Goal: Information Seeking & Learning: Learn about a topic

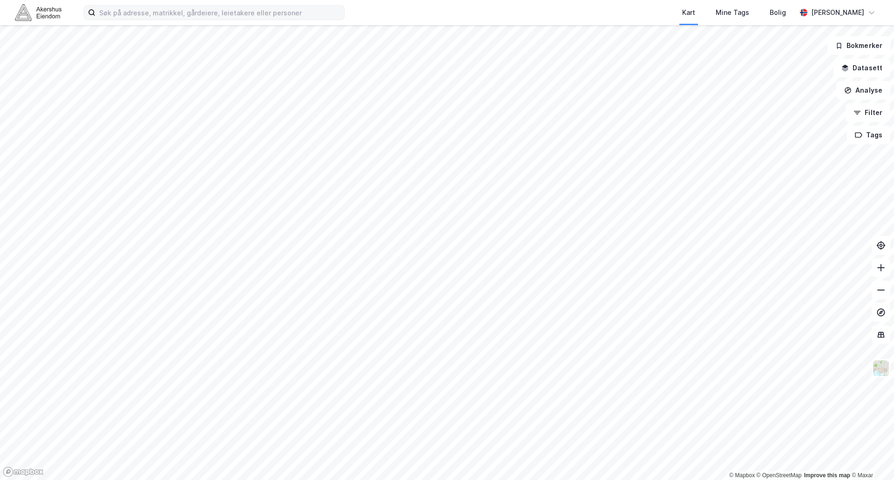
click at [126, 19] on label at bounding box center [214, 12] width 261 height 15
click at [126, 19] on input at bounding box center [220, 13] width 249 height 14
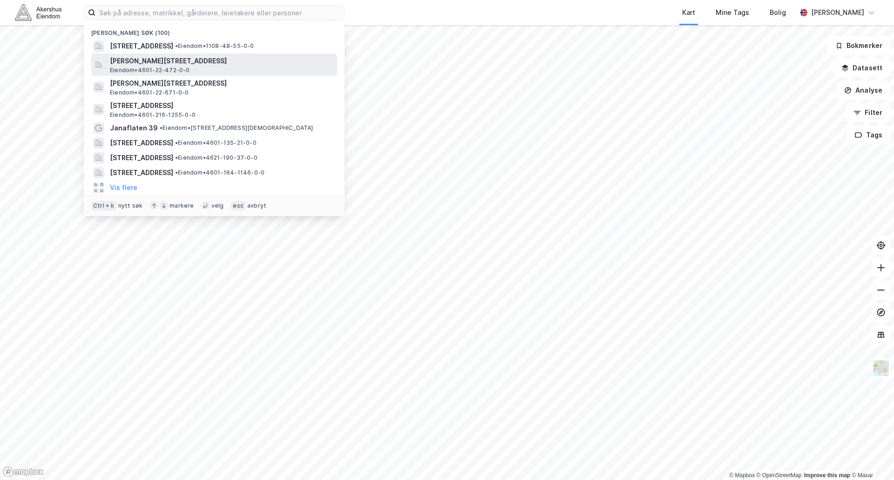
click at [145, 64] on span "[PERSON_NAME][STREET_ADDRESS]" at bounding box center [222, 60] width 224 height 11
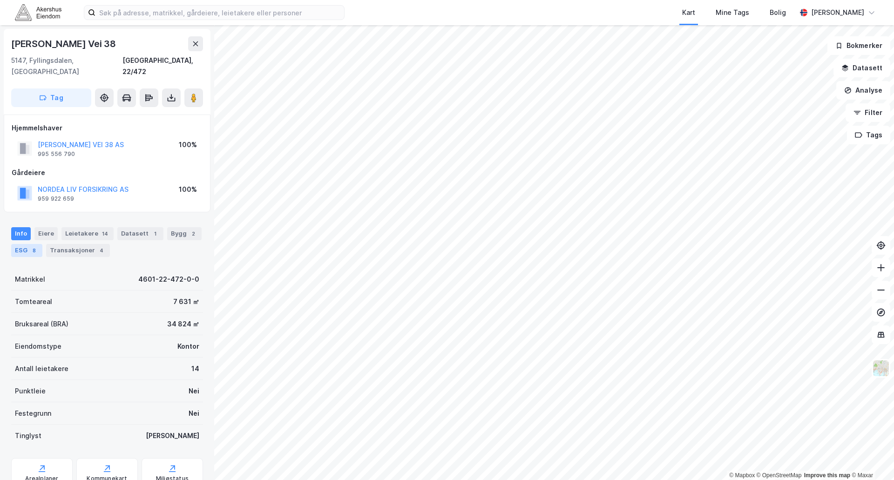
click at [27, 244] on div "ESG 8" at bounding box center [26, 250] width 31 height 13
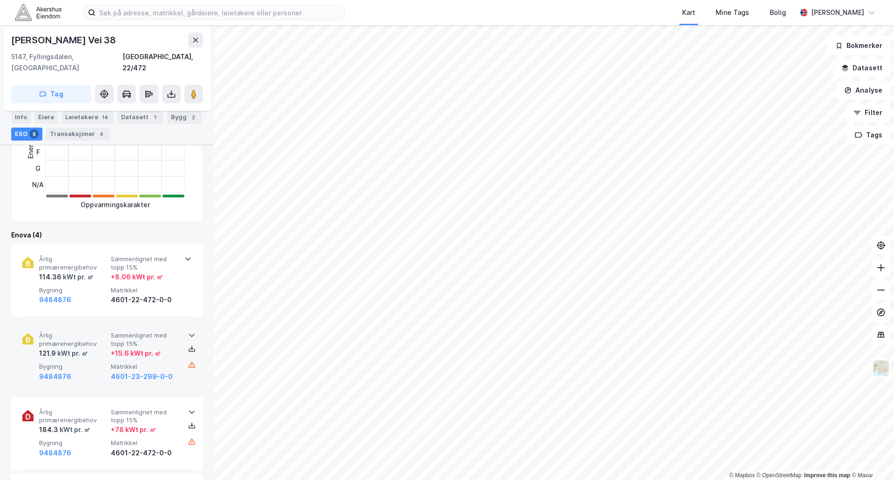
scroll to position [233, 0]
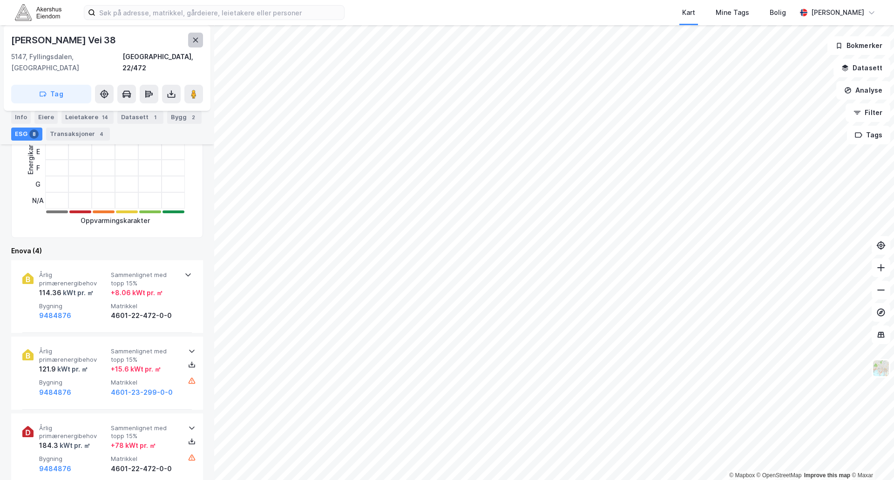
click at [195, 41] on icon at bounding box center [195, 39] width 7 height 7
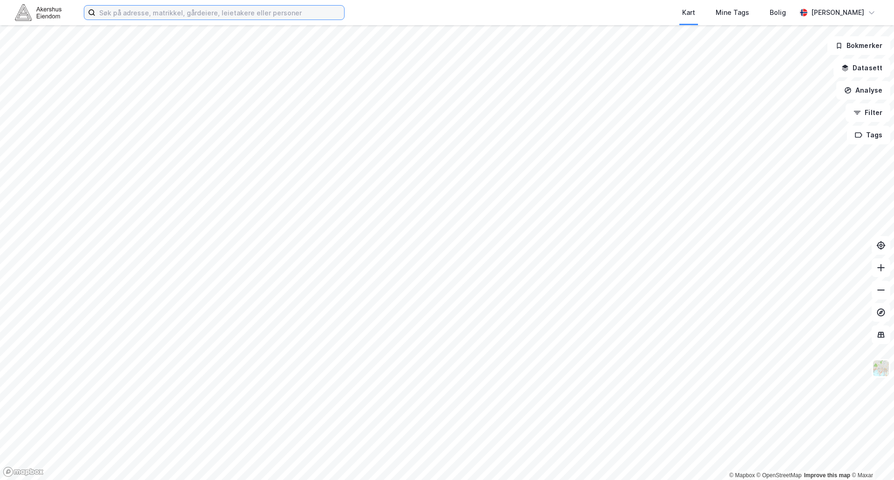
click at [137, 14] on input at bounding box center [220, 13] width 249 height 14
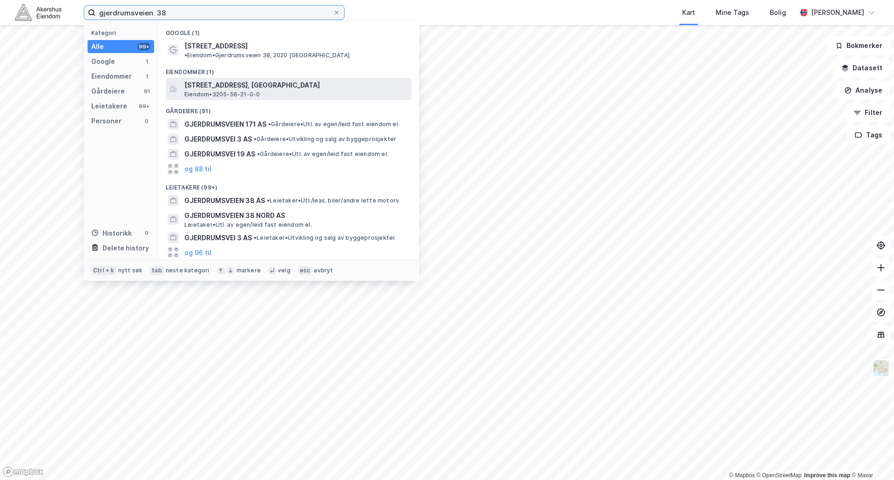
type input "gjerdrumsveien 38"
click at [255, 80] on span "[STREET_ADDRESS], [GEOGRAPHIC_DATA]" at bounding box center [296, 85] width 224 height 11
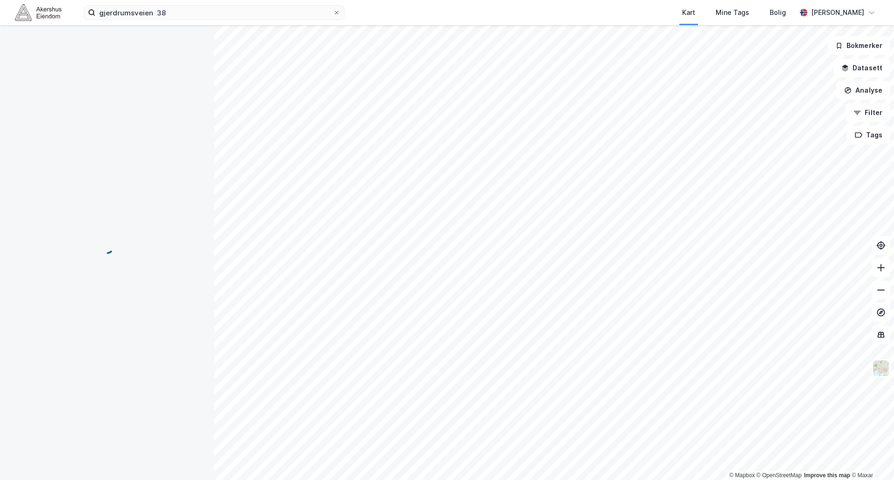
scroll to position [115, 0]
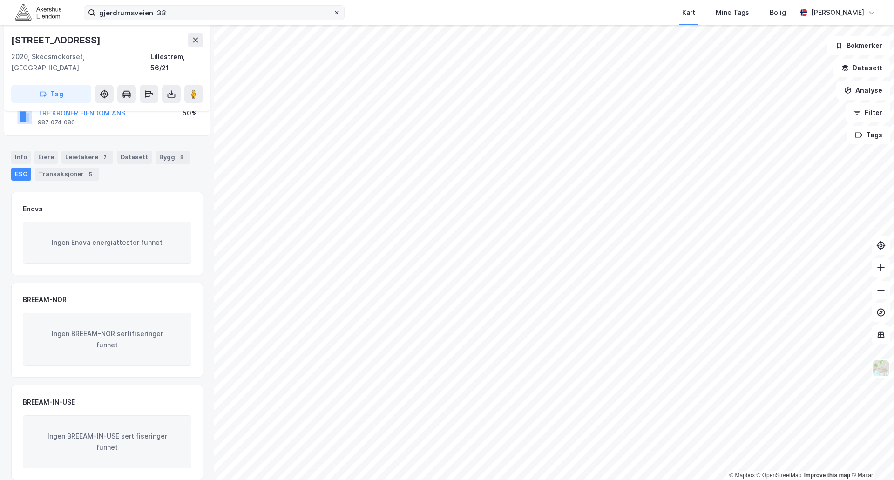
click at [334, 12] on span at bounding box center [336, 12] width 7 height 7
click at [333, 12] on input "gjerdrumsveien 38" at bounding box center [215, 13] width 238 height 14
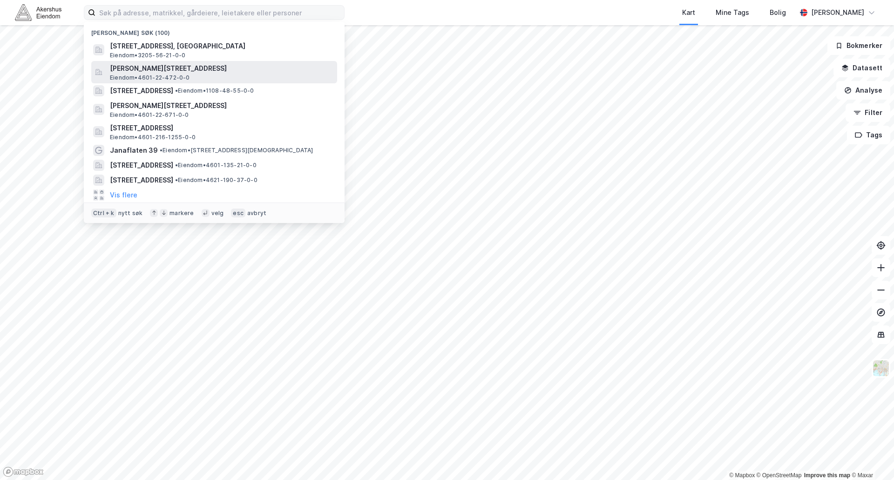
click at [163, 71] on span "[PERSON_NAME][STREET_ADDRESS]" at bounding box center [222, 68] width 224 height 11
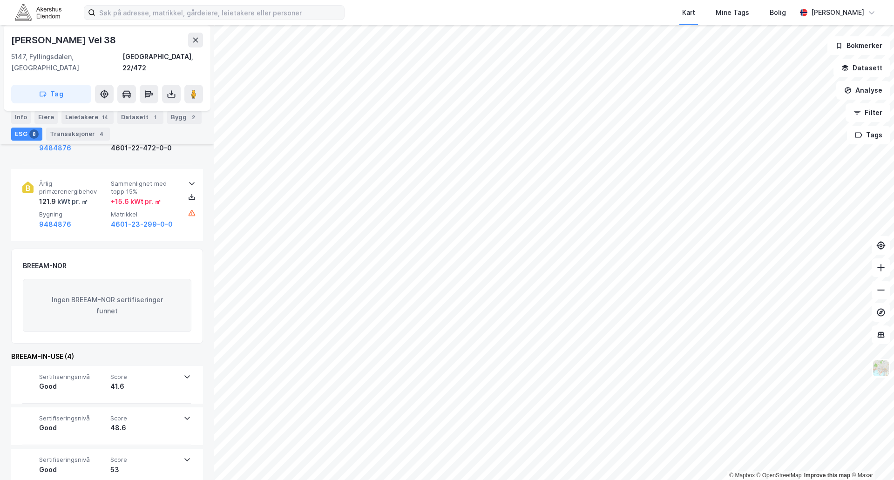
scroll to position [602, 0]
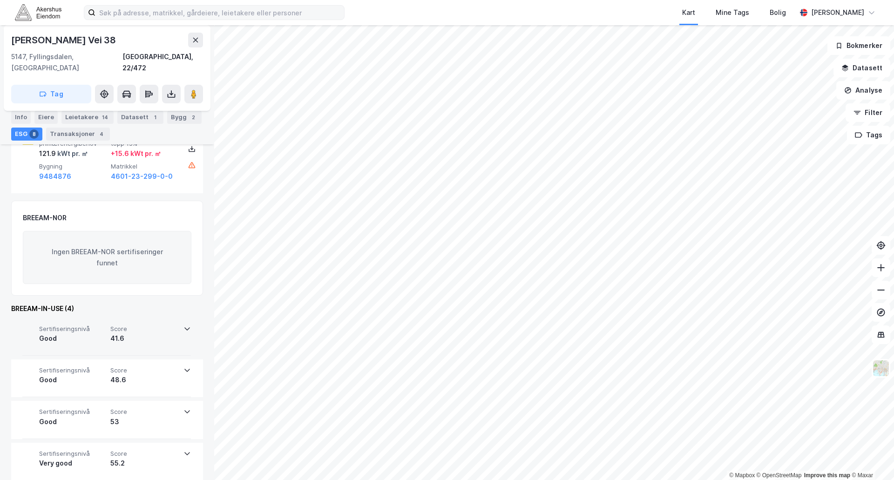
click at [187, 325] on icon at bounding box center [187, 328] width 7 height 7
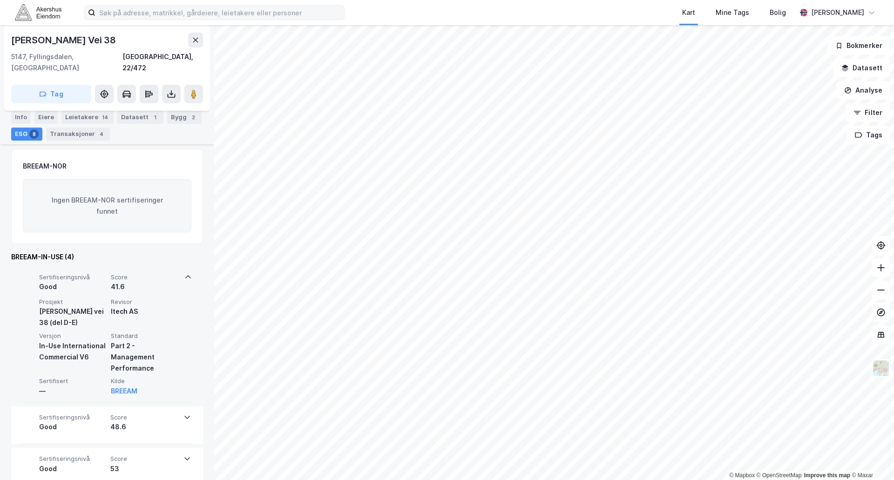
scroll to position [695, 0]
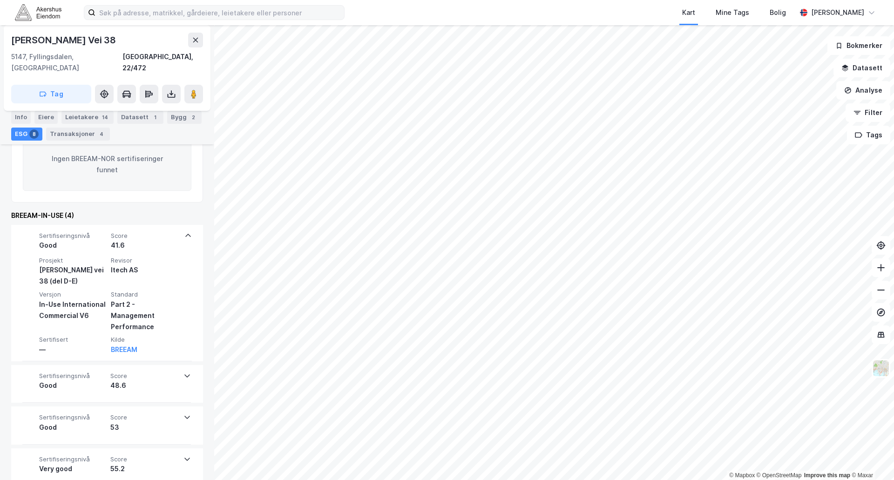
click at [187, 232] on icon at bounding box center [187, 235] width 7 height 7
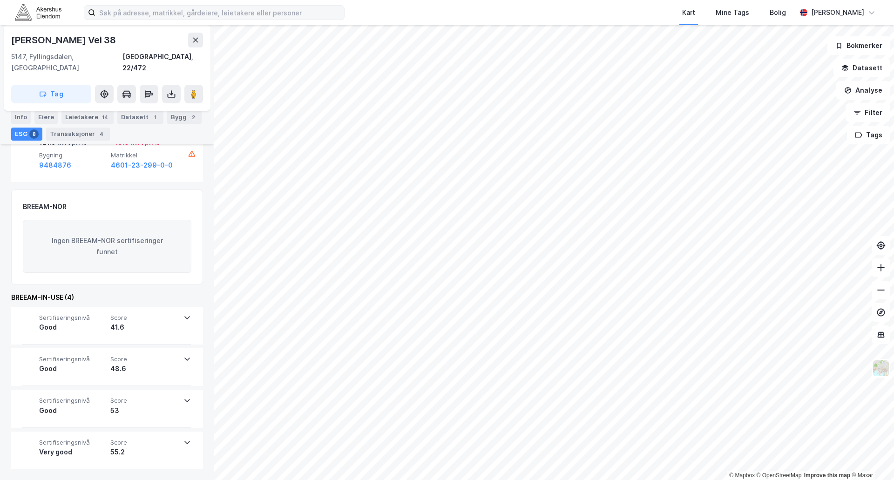
scroll to position [602, 0]
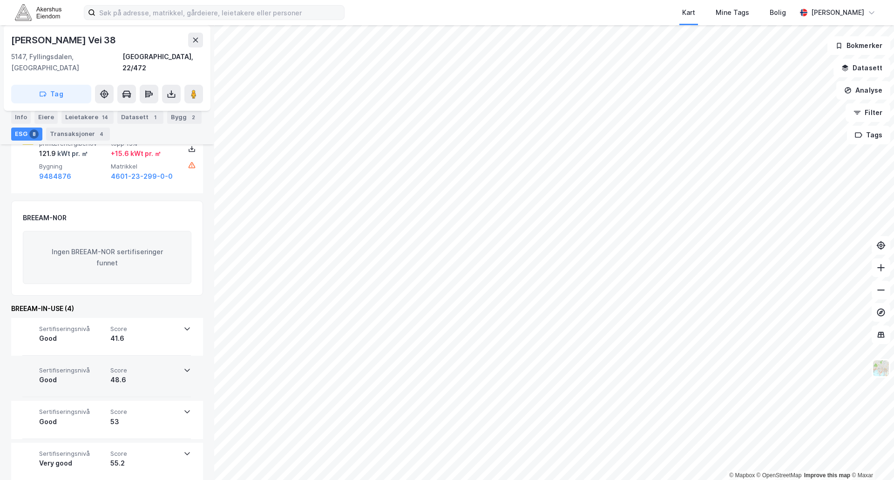
click at [185, 367] on icon at bounding box center [187, 370] width 7 height 7
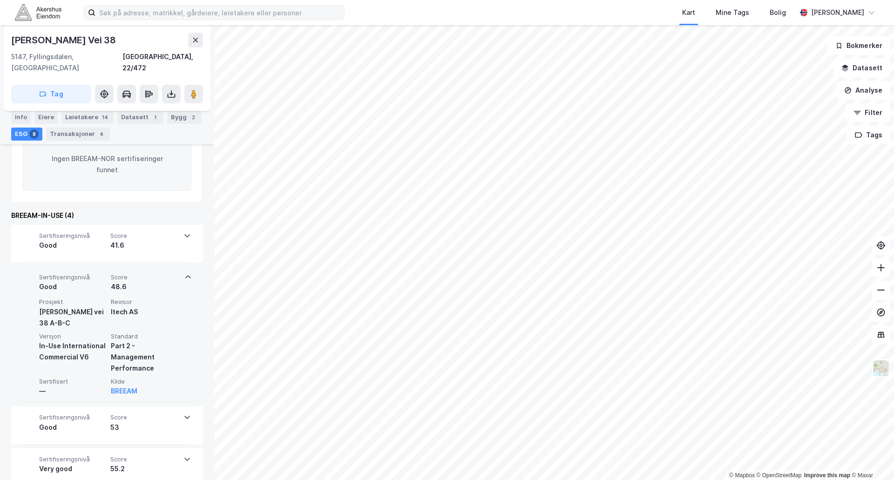
click at [185, 358] on div "Sertifiseringsnivå Good Score 48.6 Prosjekt [PERSON_NAME] vei 38 A-B-C Revisor …" at bounding box center [107, 334] width 170 height 137
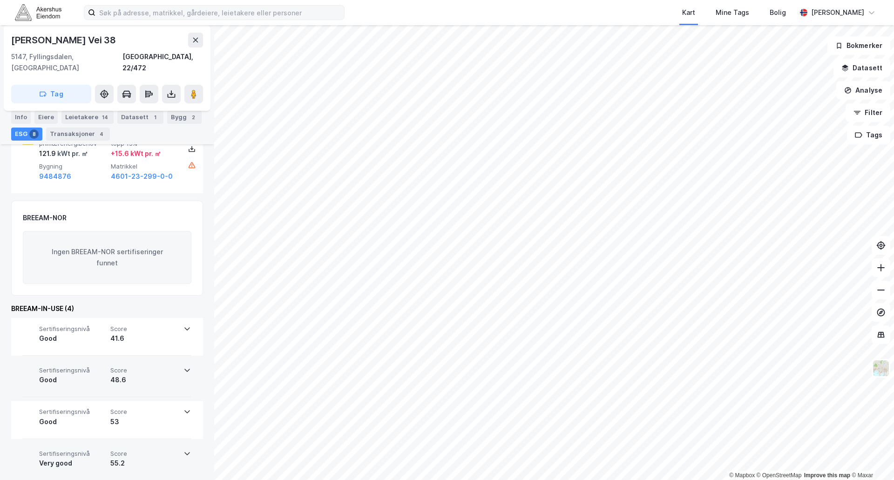
click at [185, 450] on icon at bounding box center [187, 453] width 7 height 7
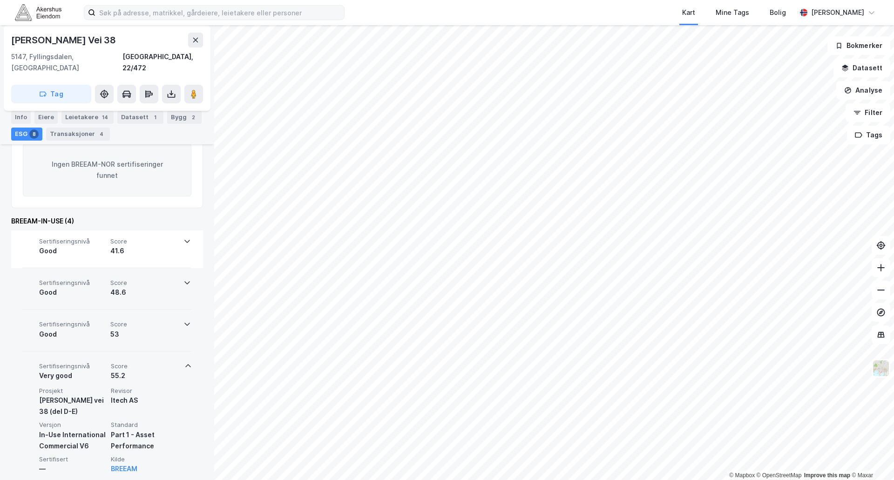
click at [185, 321] on icon at bounding box center [187, 324] width 7 height 7
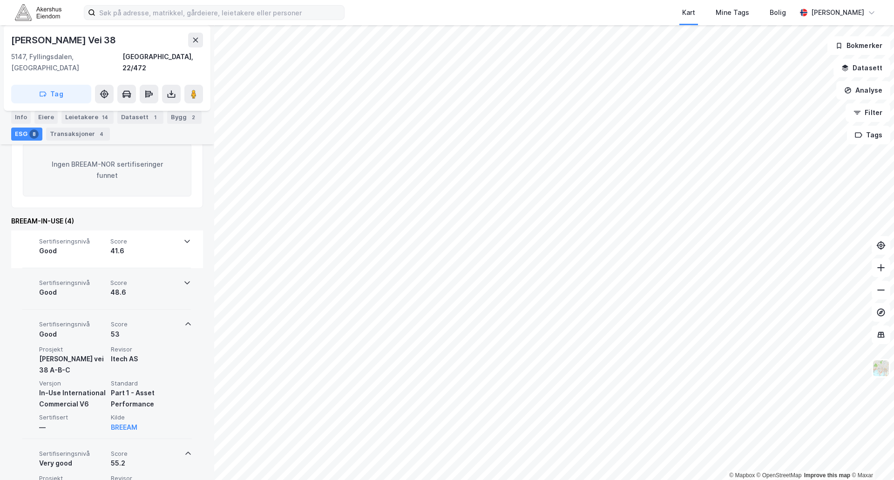
scroll to position [695, 0]
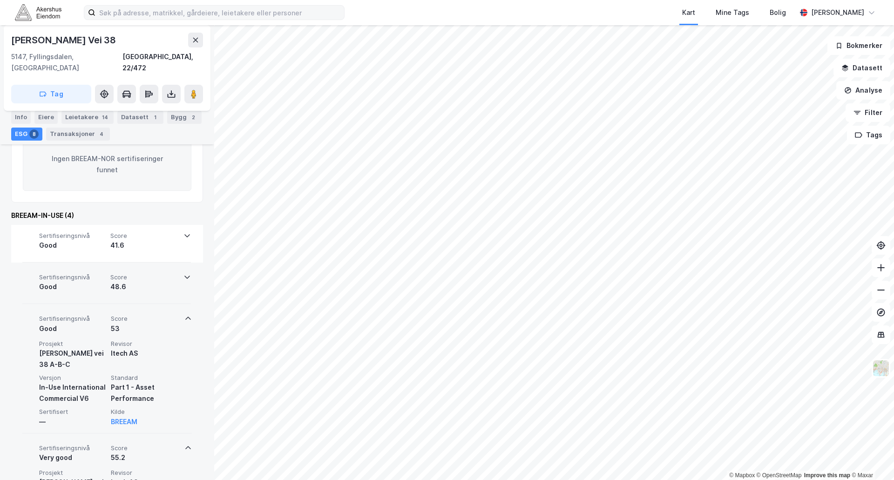
click at [186, 273] on icon at bounding box center [187, 276] width 7 height 7
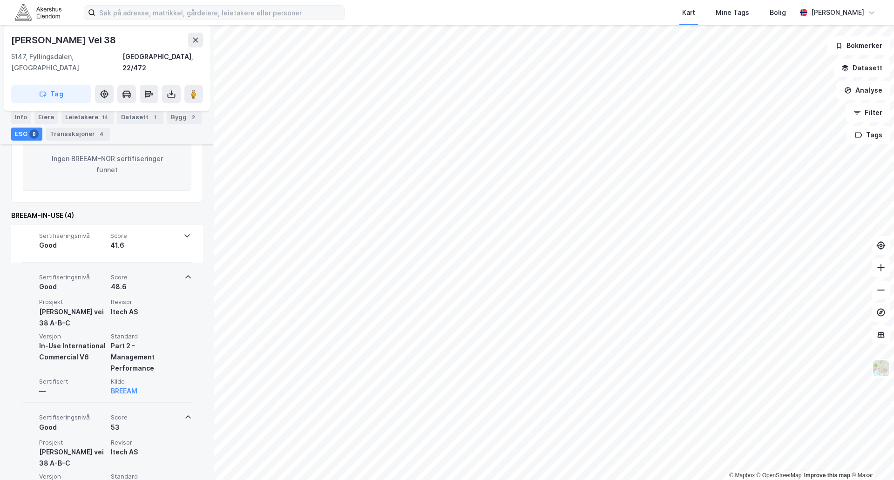
click at [186, 275] on icon at bounding box center [188, 276] width 6 height 3
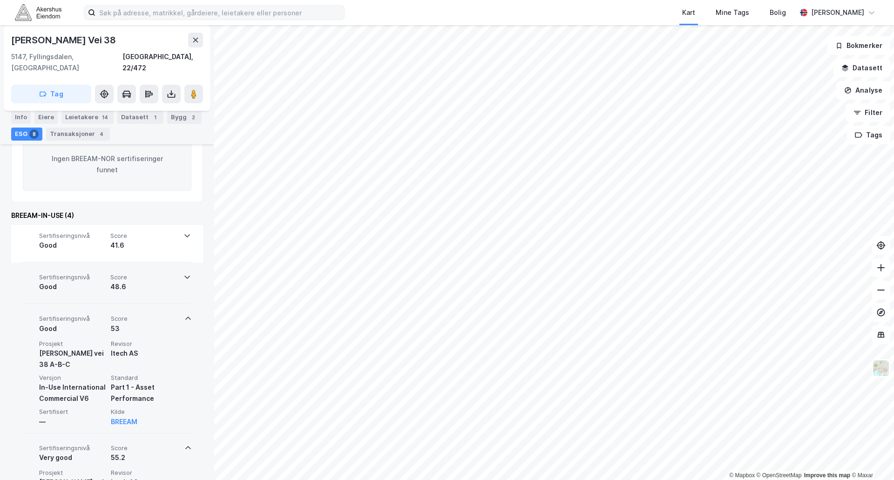
click at [184, 273] on icon at bounding box center [187, 276] width 7 height 7
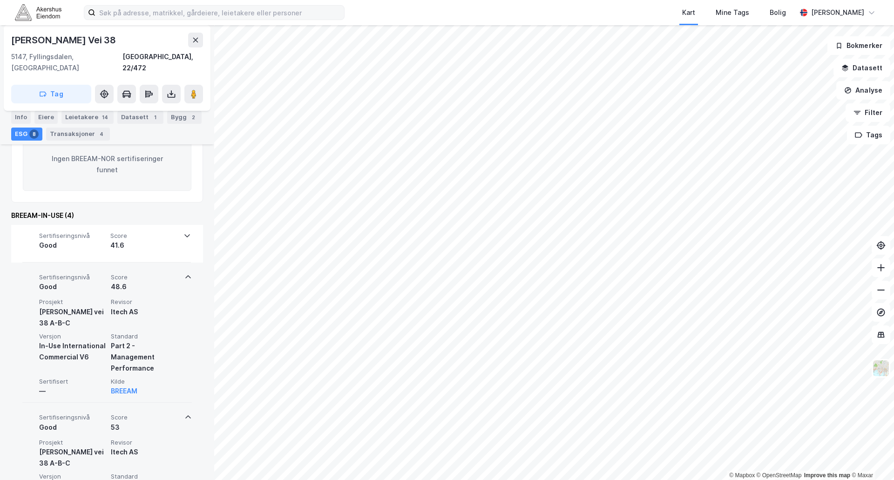
click at [185, 232] on icon at bounding box center [187, 235] width 7 height 7
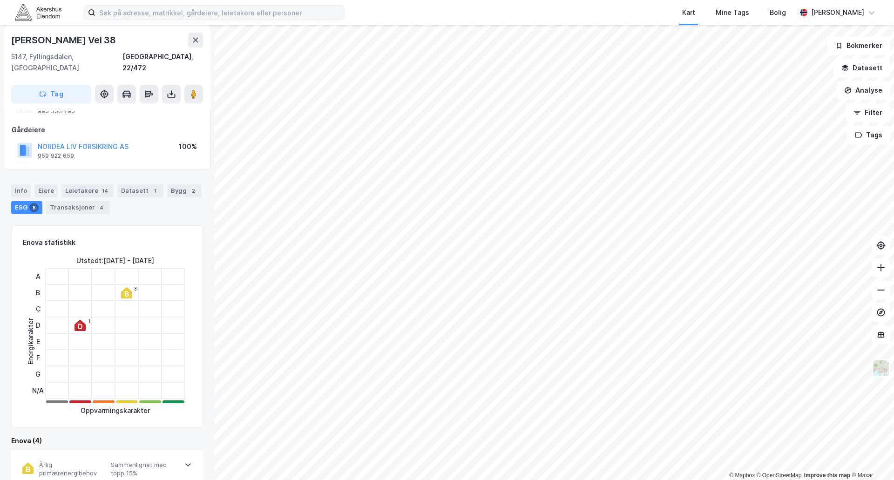
scroll to position [0, 0]
